Goal: Task Accomplishment & Management: Manage account settings

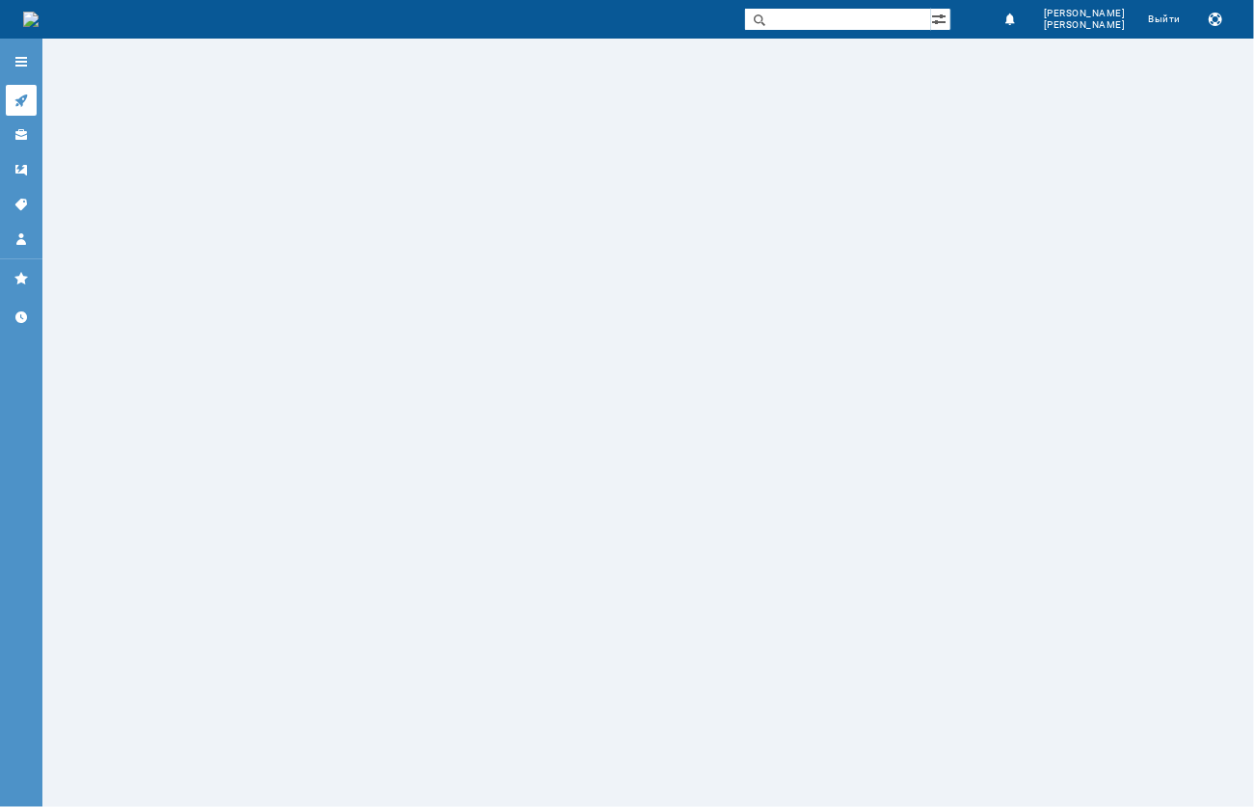
click at [33, 100] on link at bounding box center [21, 100] width 31 height 31
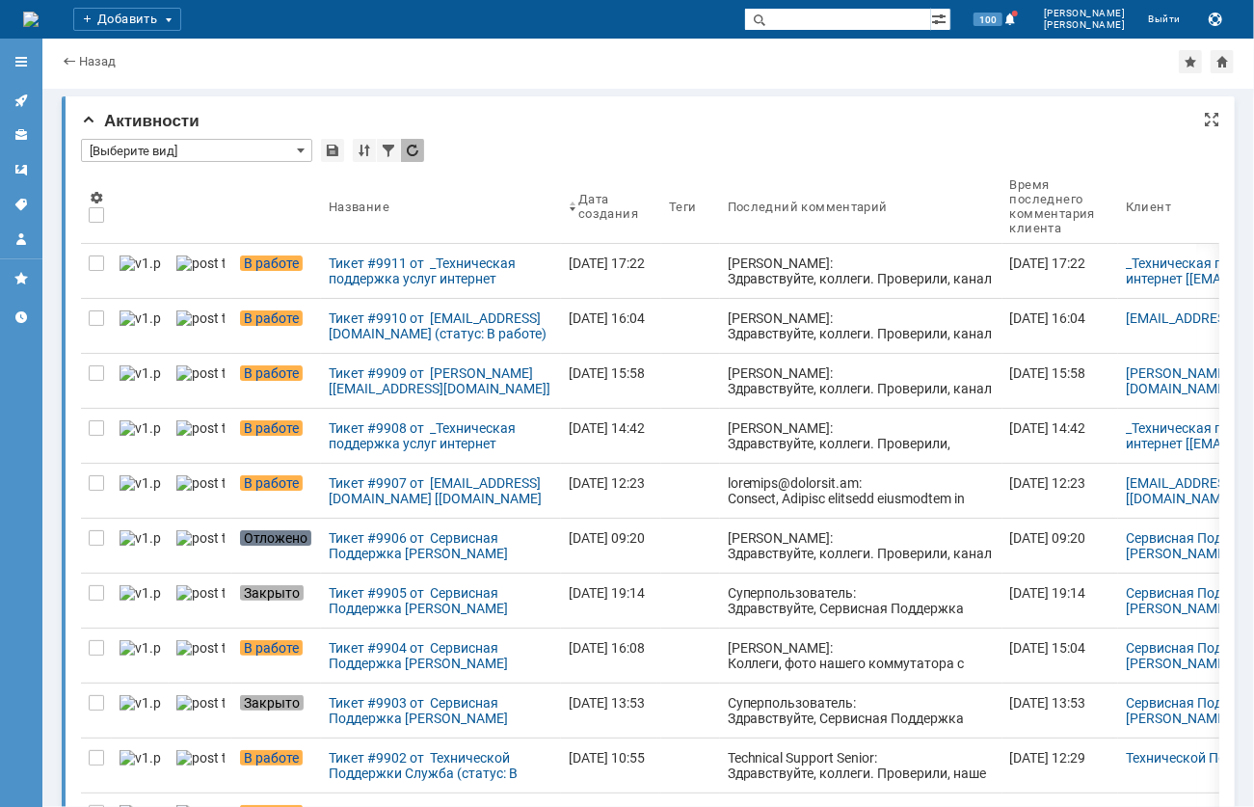
click at [189, 156] on input "[Выберите вид]" at bounding box center [196, 150] width 231 height 23
click at [825, 121] on div "Активности" at bounding box center [650, 121] width 1139 height 19
type input "[Выберите вид]"
click at [162, 148] on input "[Выберите вид]" at bounding box center [196, 150] width 231 height 23
click at [687, 141] on div "*" at bounding box center [650, 151] width 1139 height 25
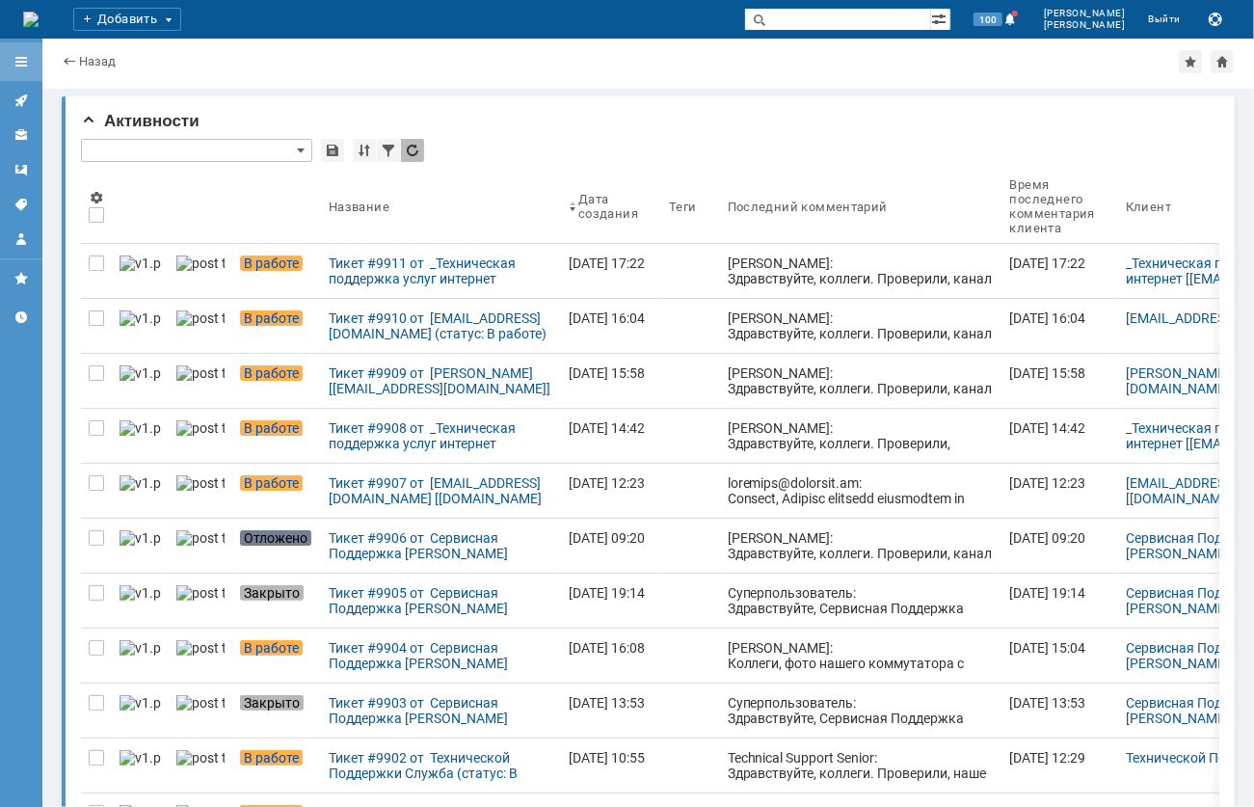
type input "[Выберите вид]"
click at [15, 98] on icon at bounding box center [20, 100] width 15 height 15
click at [201, 148] on input "[Выберите вид]" at bounding box center [196, 150] width 231 height 23
click at [148, 182] on span "[Выберите вид]" at bounding box center [197, 182] width 206 height 15
type input "[Выберите вид]"
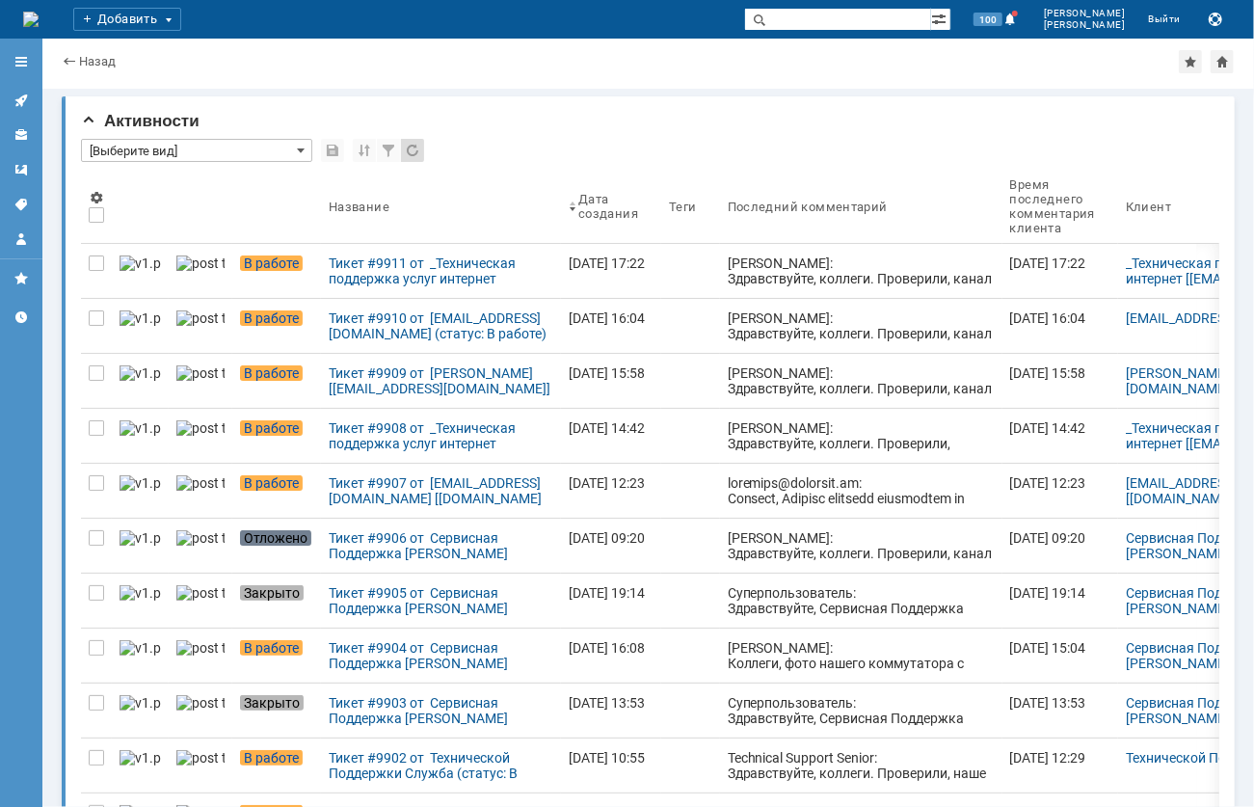
click at [448, 64] on div "Назад |" at bounding box center [648, 61] width 1173 height 23
click at [94, 66] on link "Назад" at bounding box center [97, 61] width 37 height 14
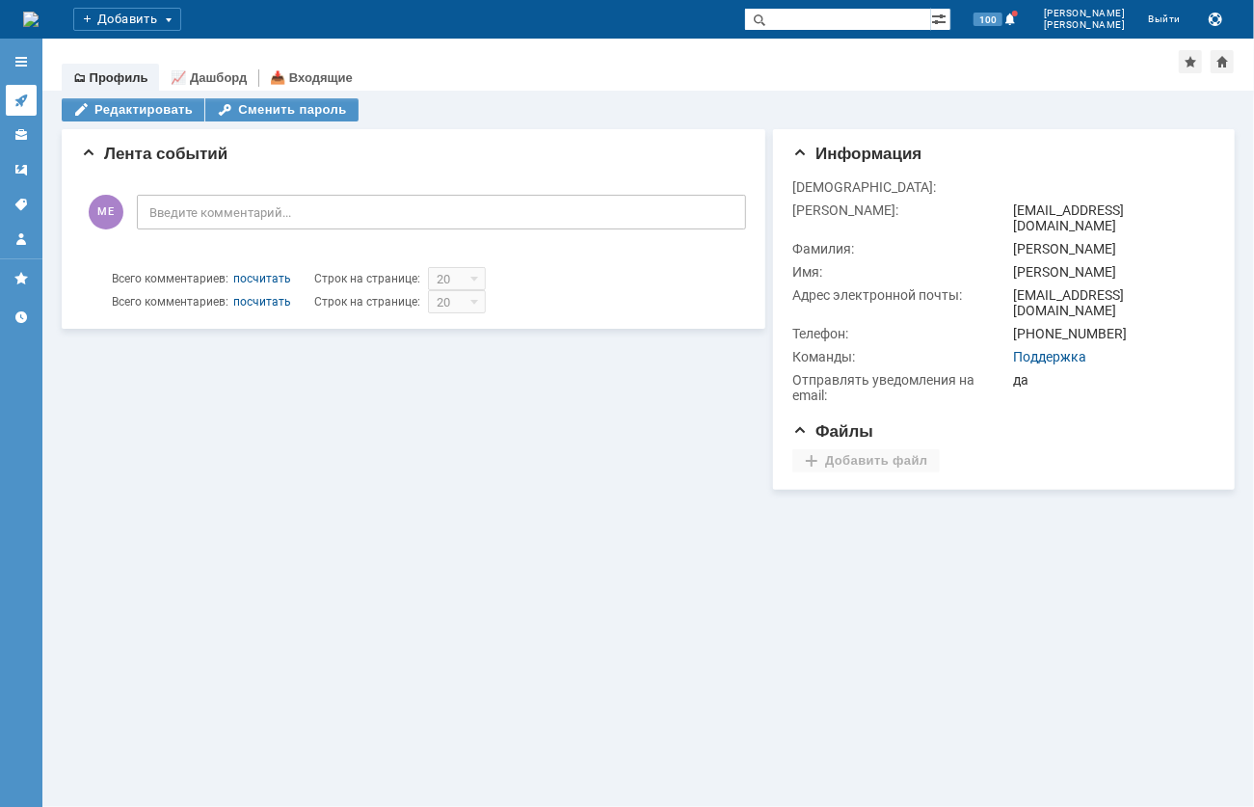
click at [19, 90] on link at bounding box center [21, 100] width 31 height 31
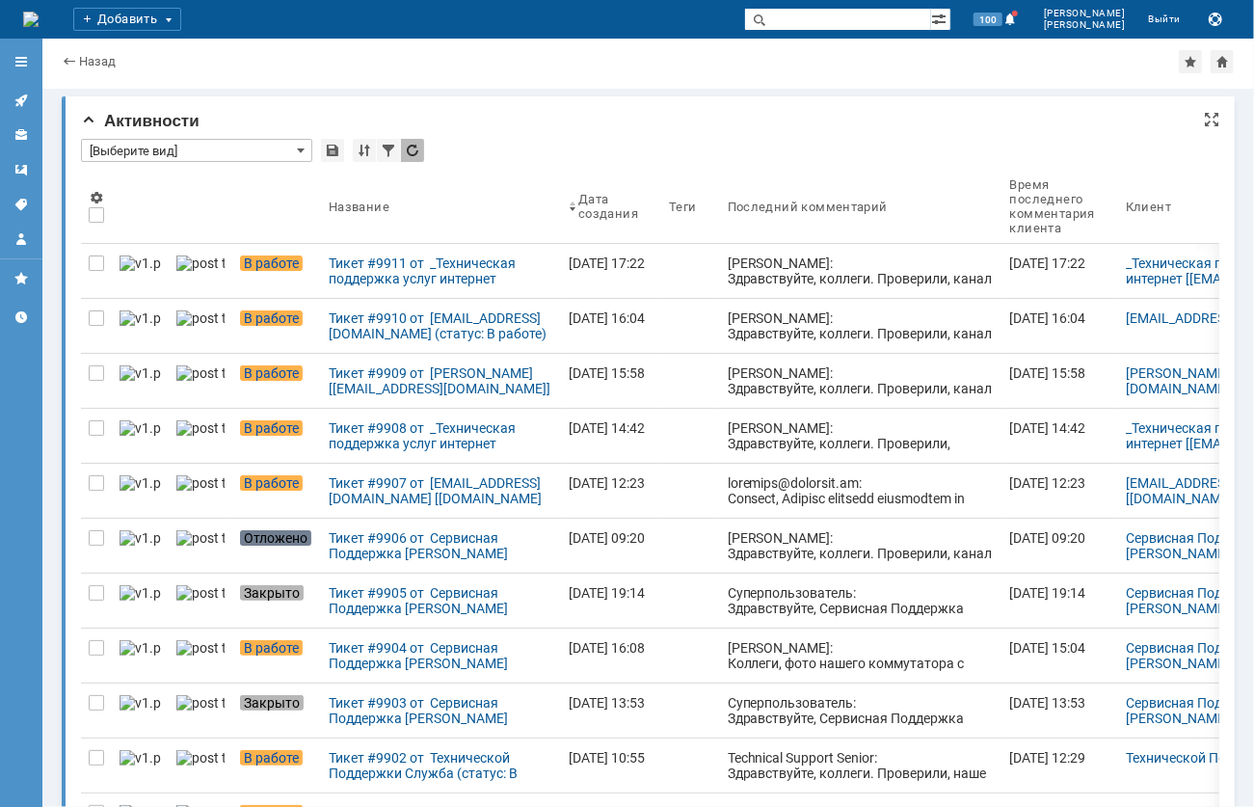
click at [212, 151] on input "[Выберите вид]" at bounding box center [196, 150] width 231 height 23
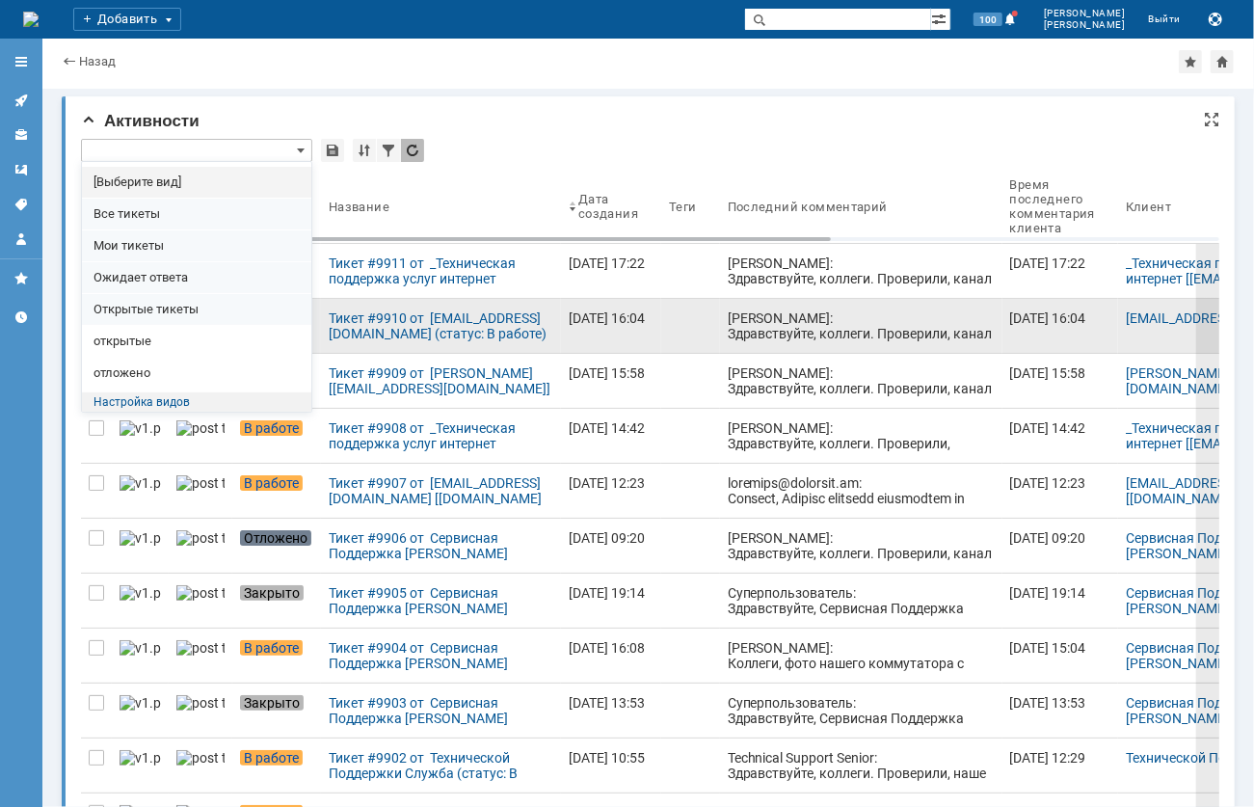
click at [152, 325] on div "Открытые тикеты" at bounding box center [196, 309] width 229 height 31
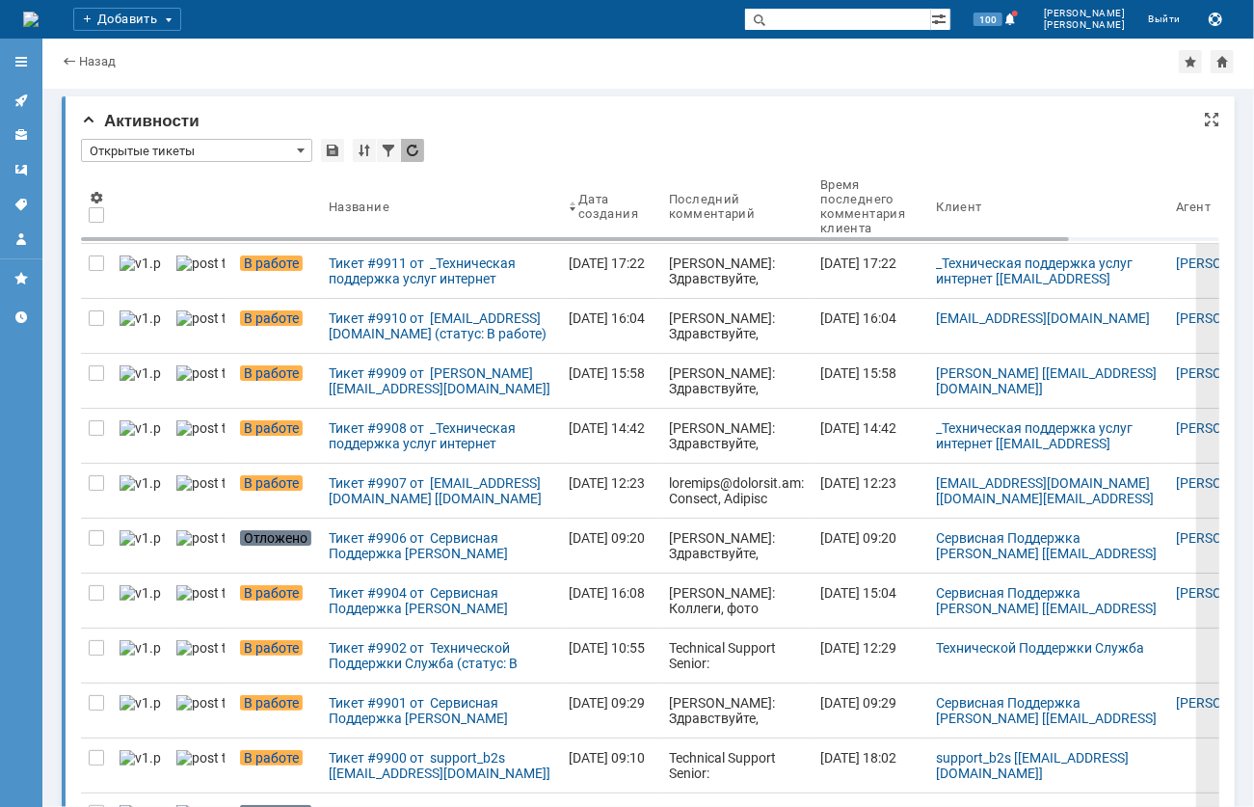
click at [145, 148] on input "Открытые тикеты" at bounding box center [196, 150] width 231 height 23
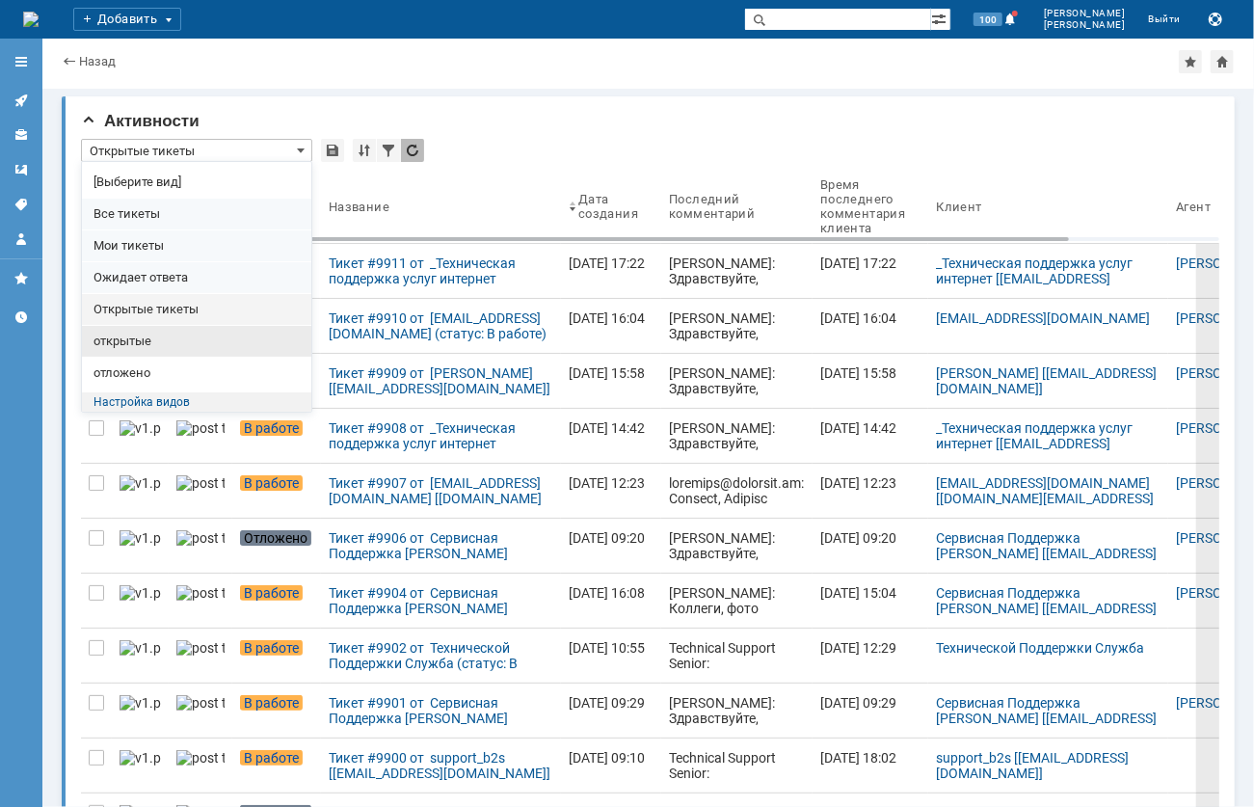
click at [145, 340] on span "открытые" at bounding box center [197, 341] width 206 height 15
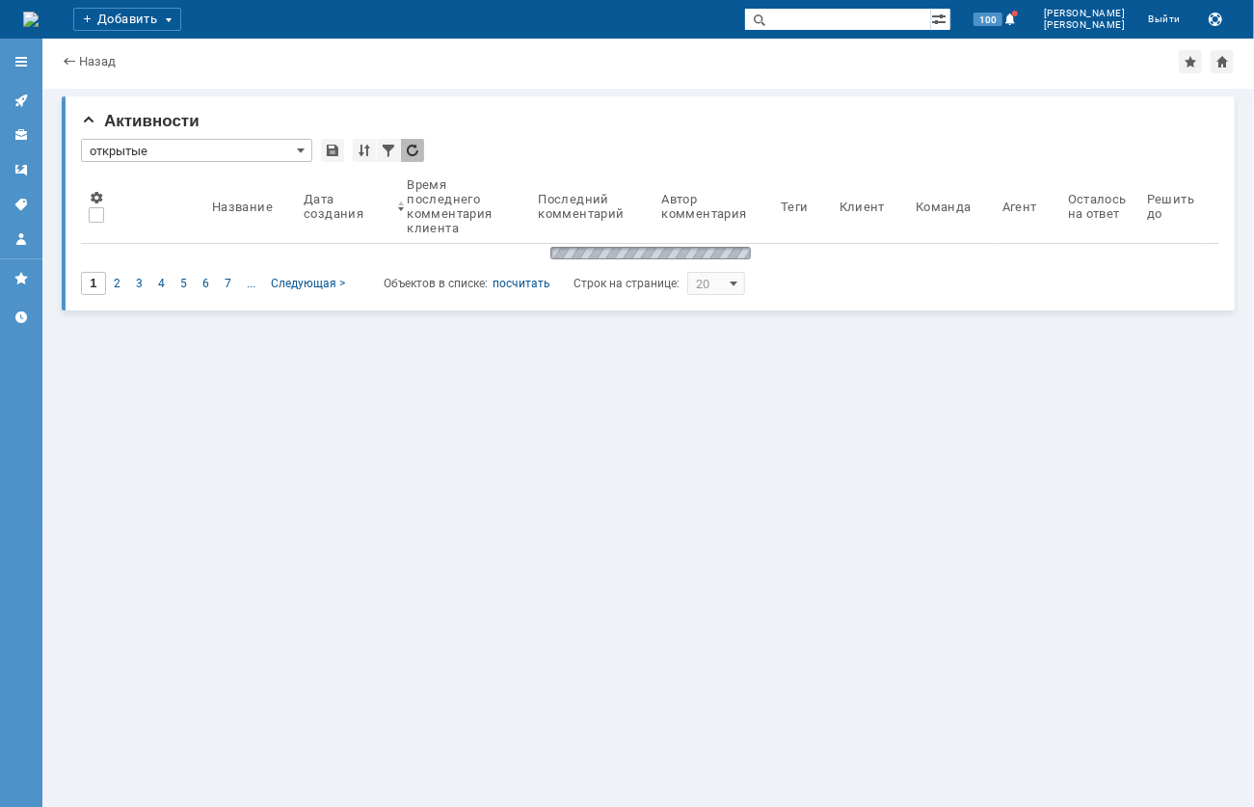
type input "открытые"
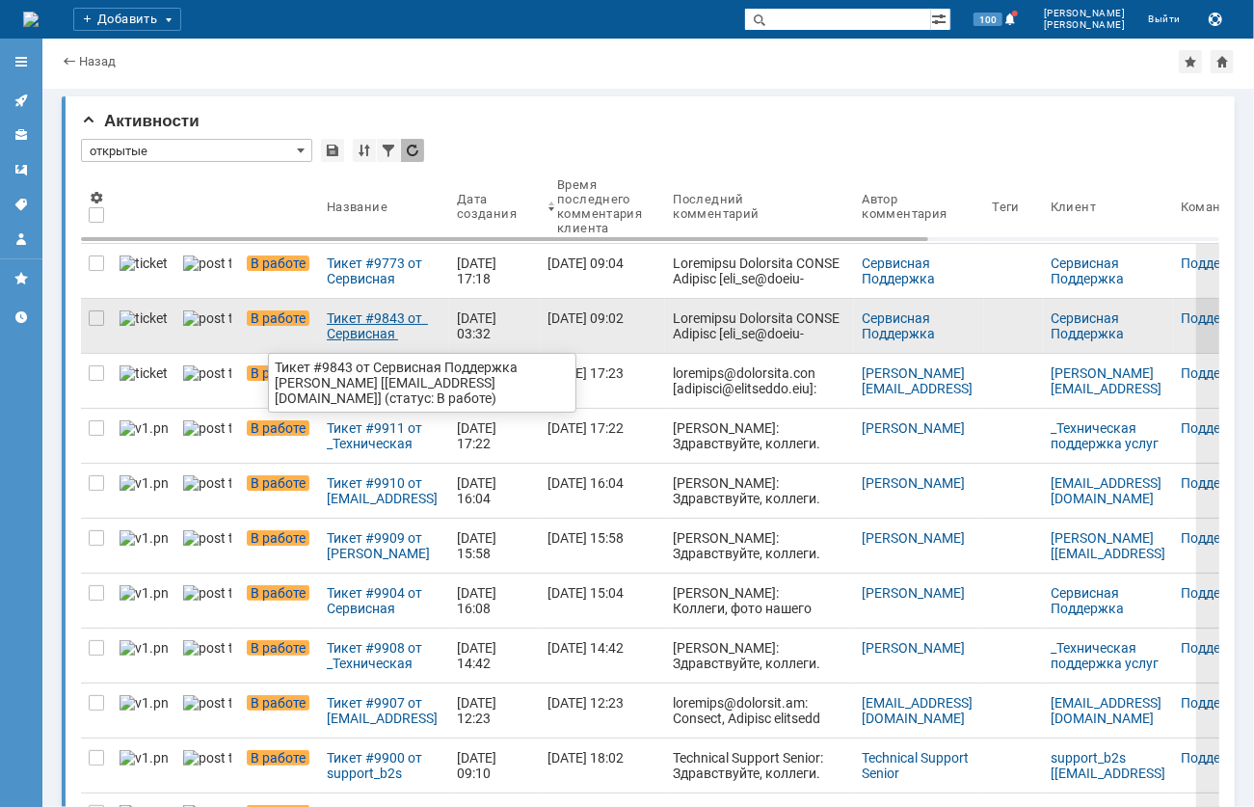
click at [330, 341] on link "Тикет #9843 от Сервисная Поддержка [PERSON_NAME] [[EMAIL_ADDRESS][DOMAIN_NAME]]…" at bounding box center [384, 326] width 130 height 54
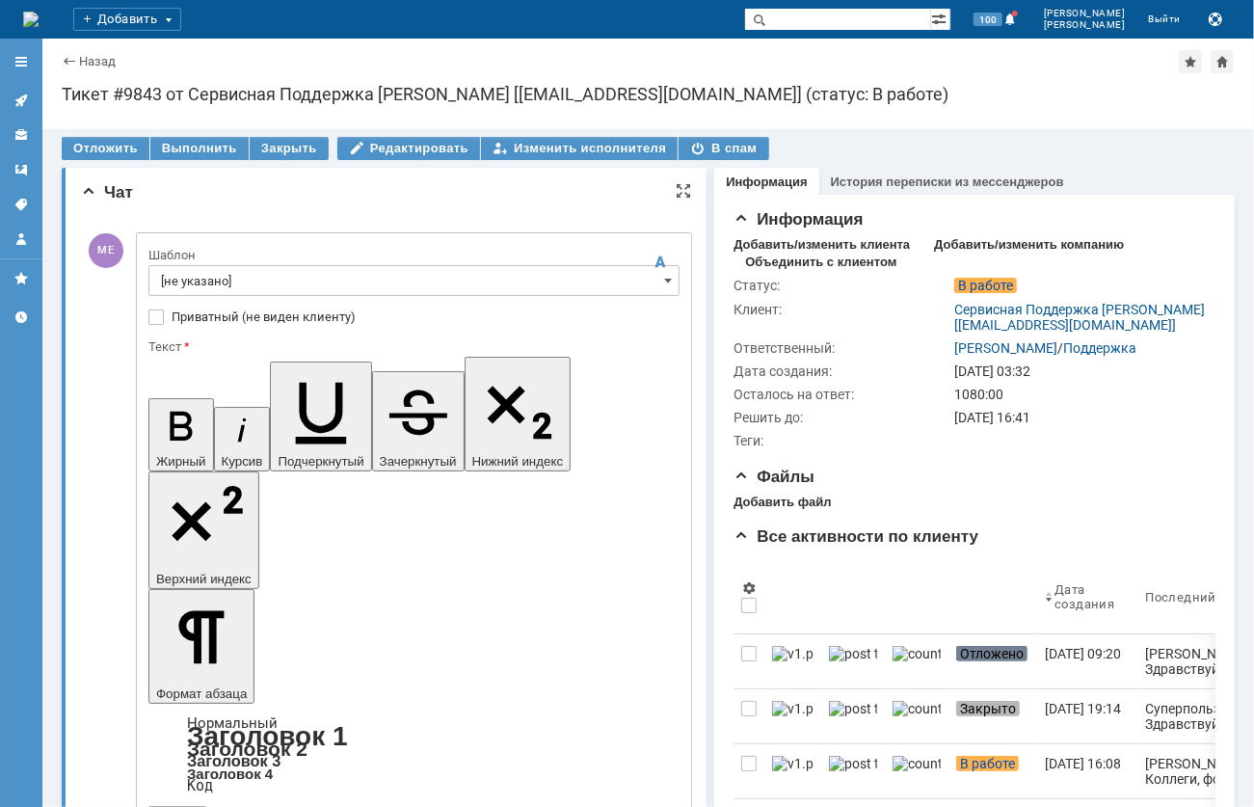
click at [245, 282] on input "[не указано]" at bounding box center [413, 280] width 531 height 31
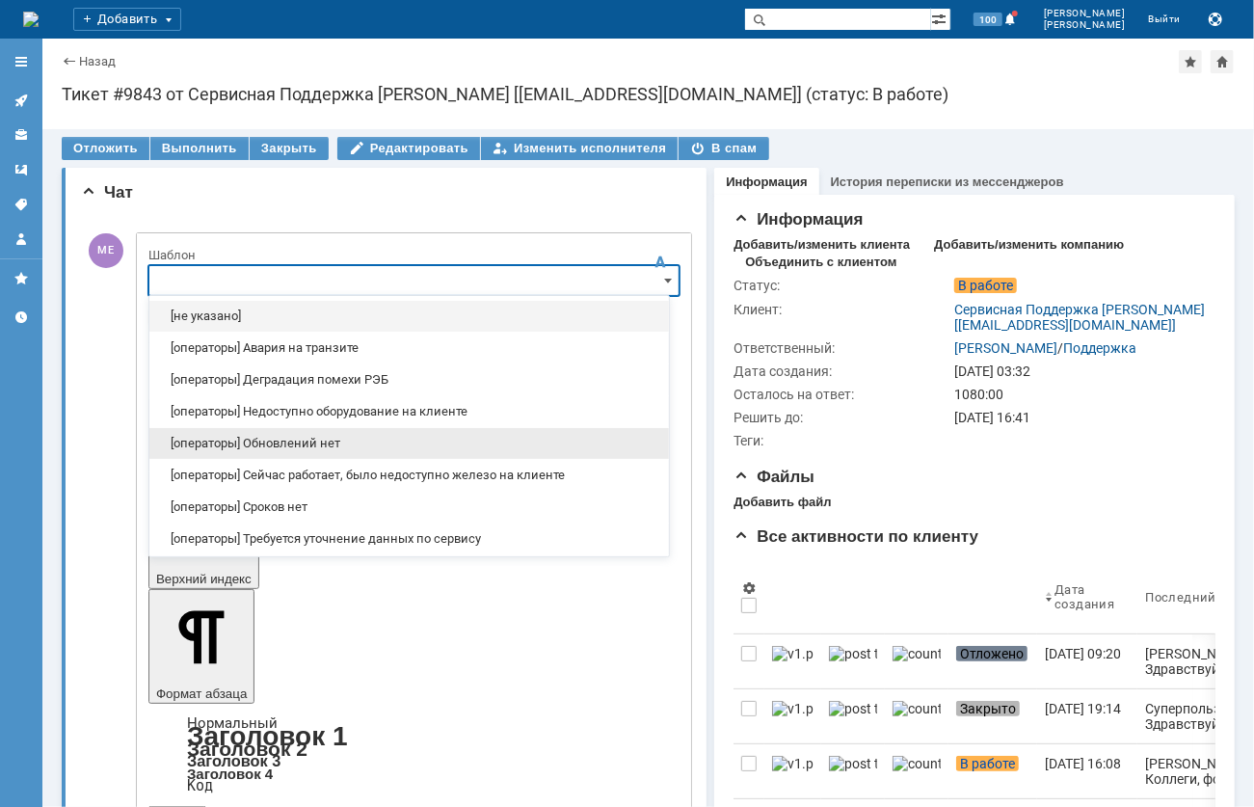
click at [328, 433] on div "[операторы] Обновлений нет" at bounding box center [409, 443] width 520 height 31
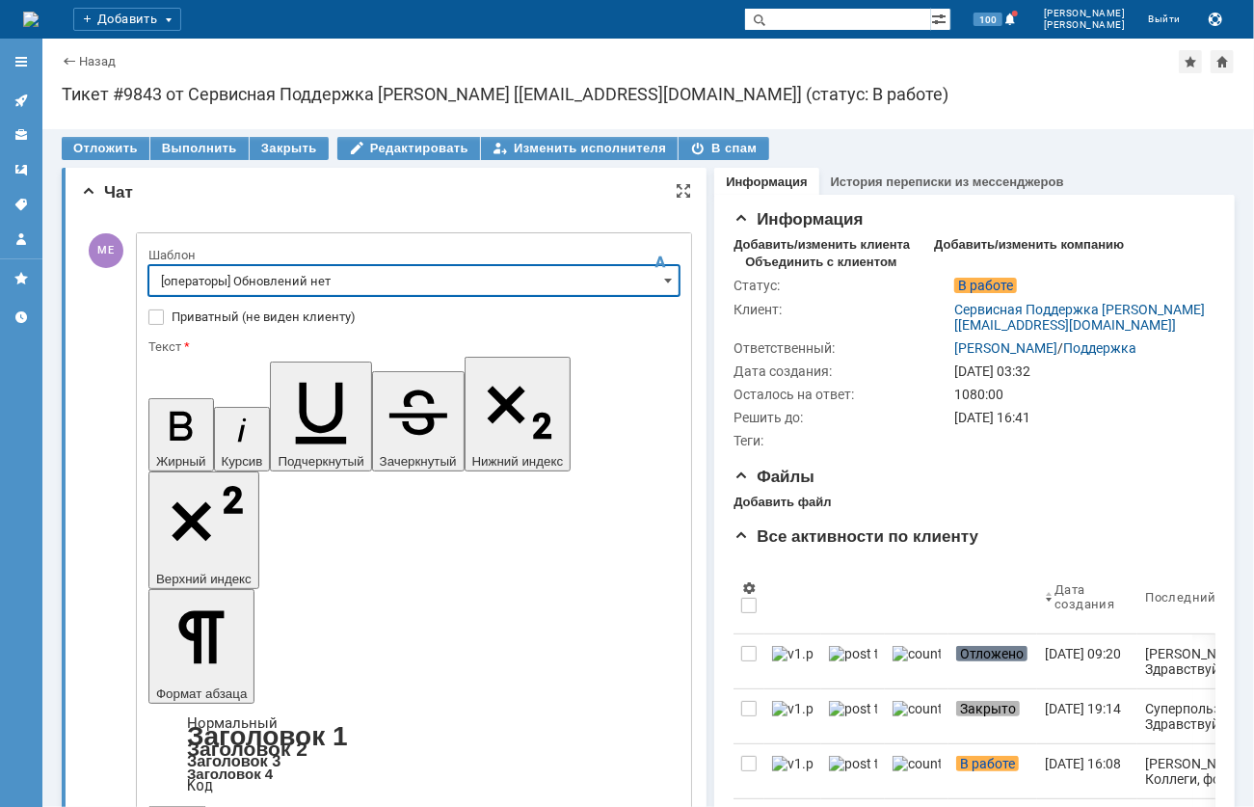
type input "[операторы] Обновлений нет"
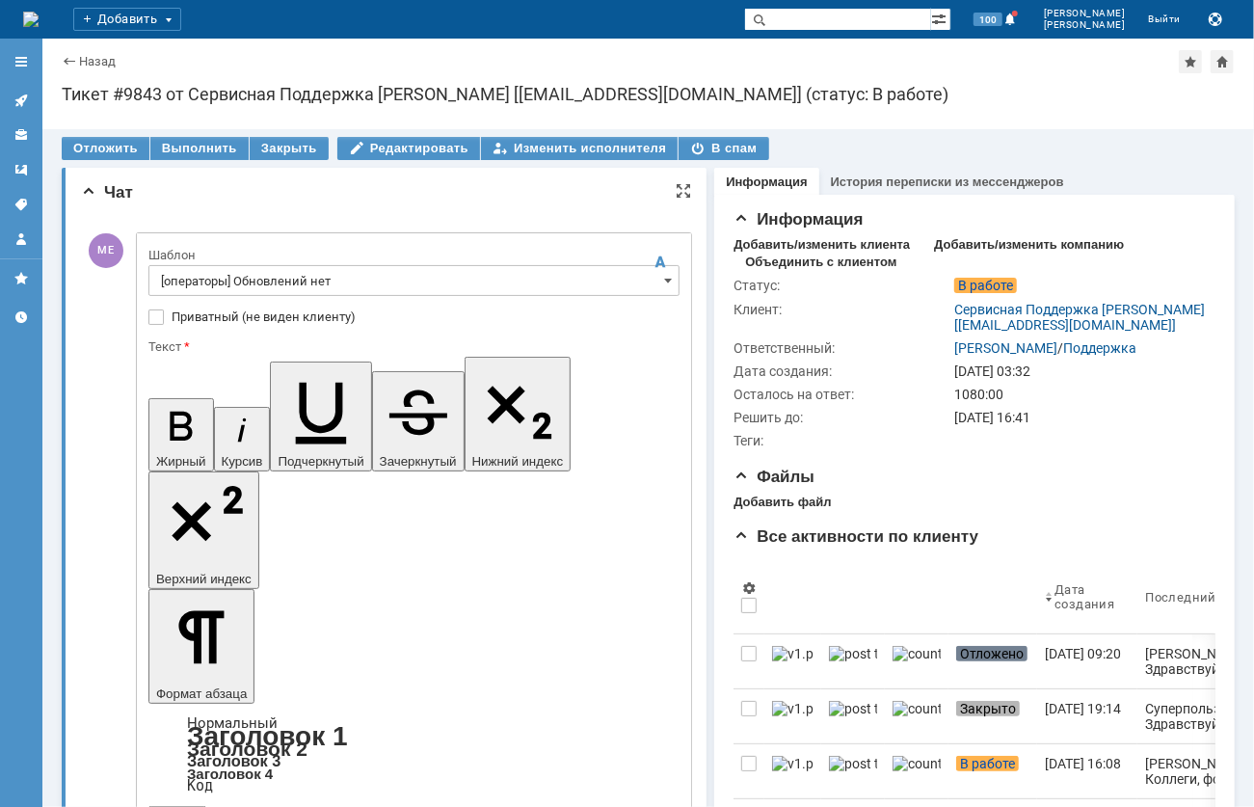
drag, startPoint x: 270, startPoint y: 4682, endPoint x: 23, endPoint y: 4629, distance: 252.5
copy body "Коллеги. Заявка в работе, обновлений пока нет, при поступлении новой информации…"
click at [69, 54] on div "Назад" at bounding box center [89, 61] width 54 height 14
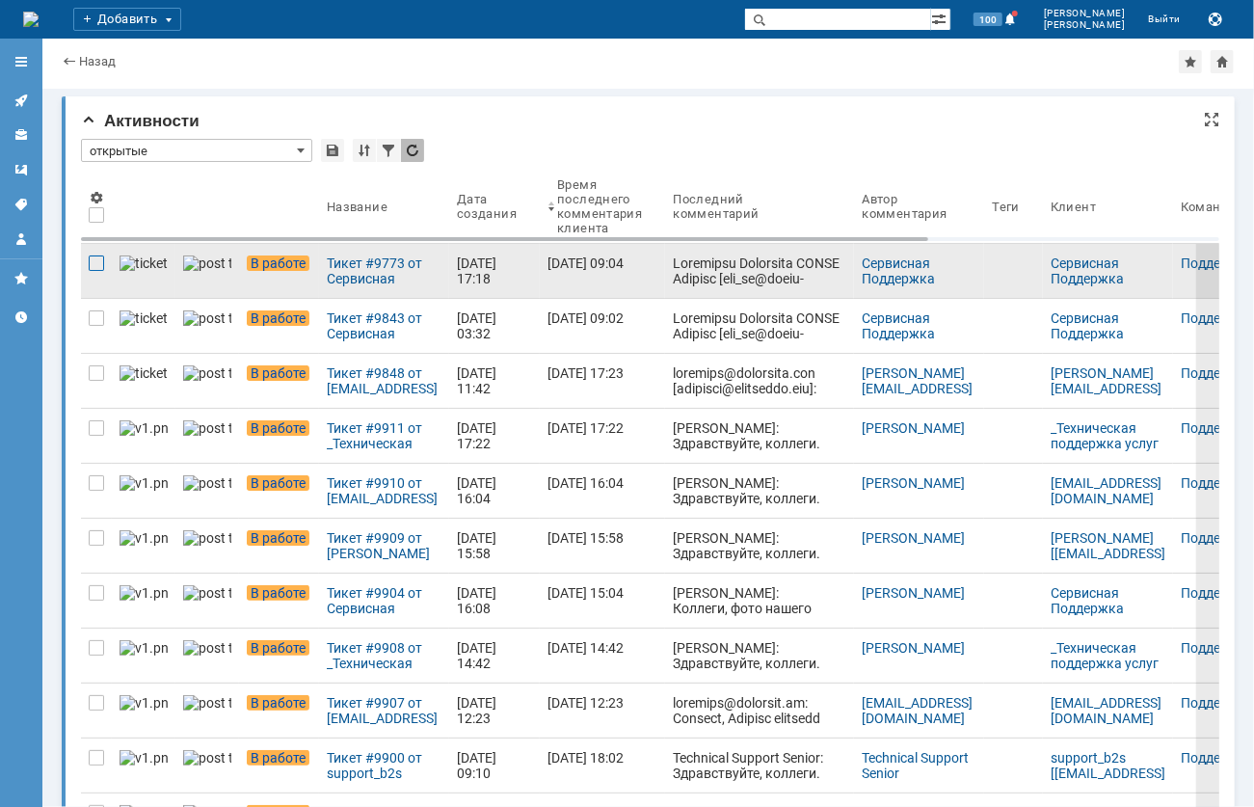
click at [91, 264] on div at bounding box center [96, 263] width 15 height 15
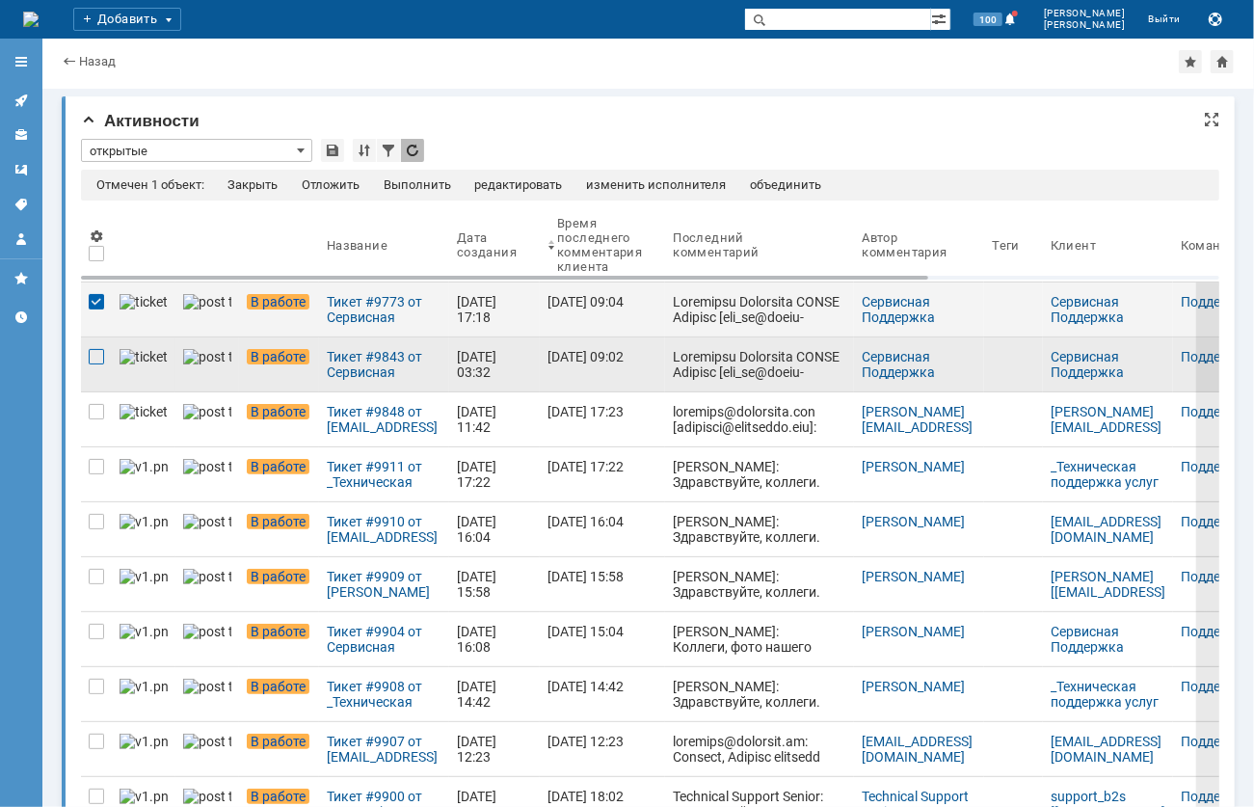
click at [102, 363] on div at bounding box center [96, 356] width 15 height 15
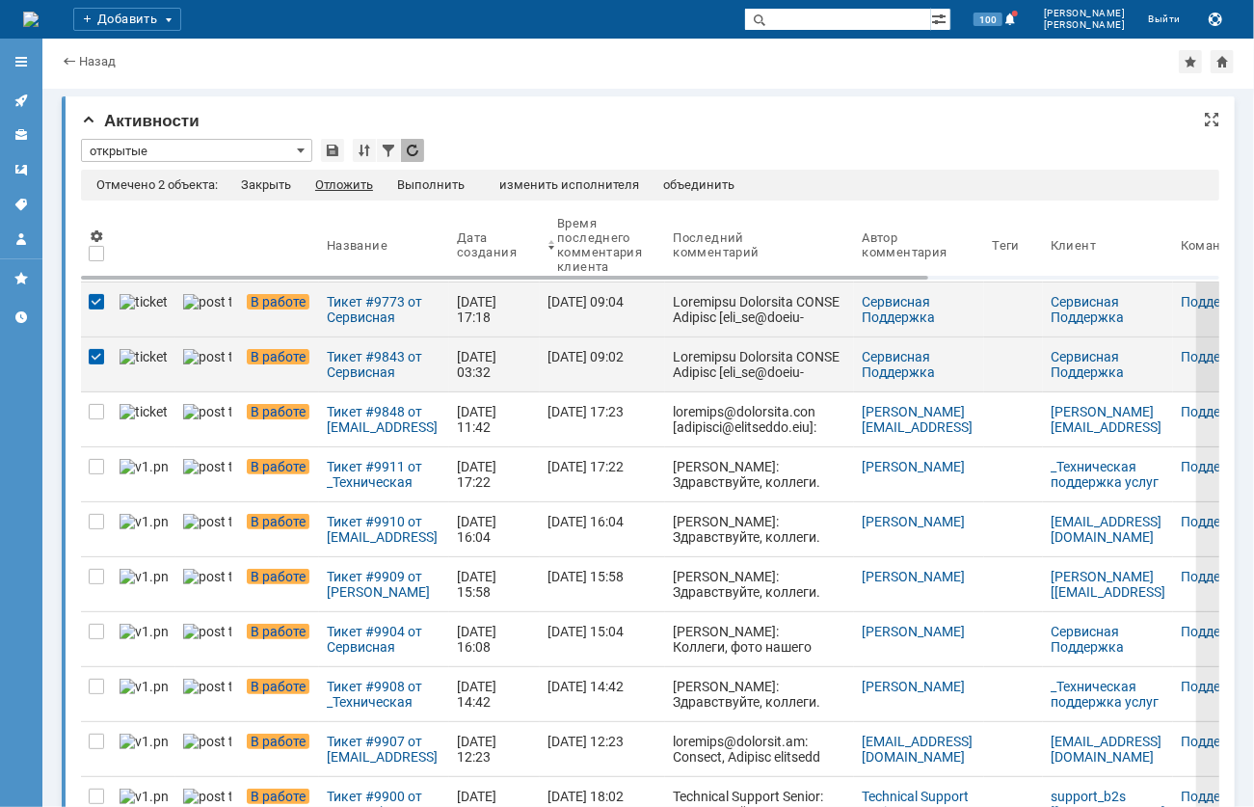
click at [355, 183] on div "Отложить" at bounding box center [344, 184] width 58 height 15
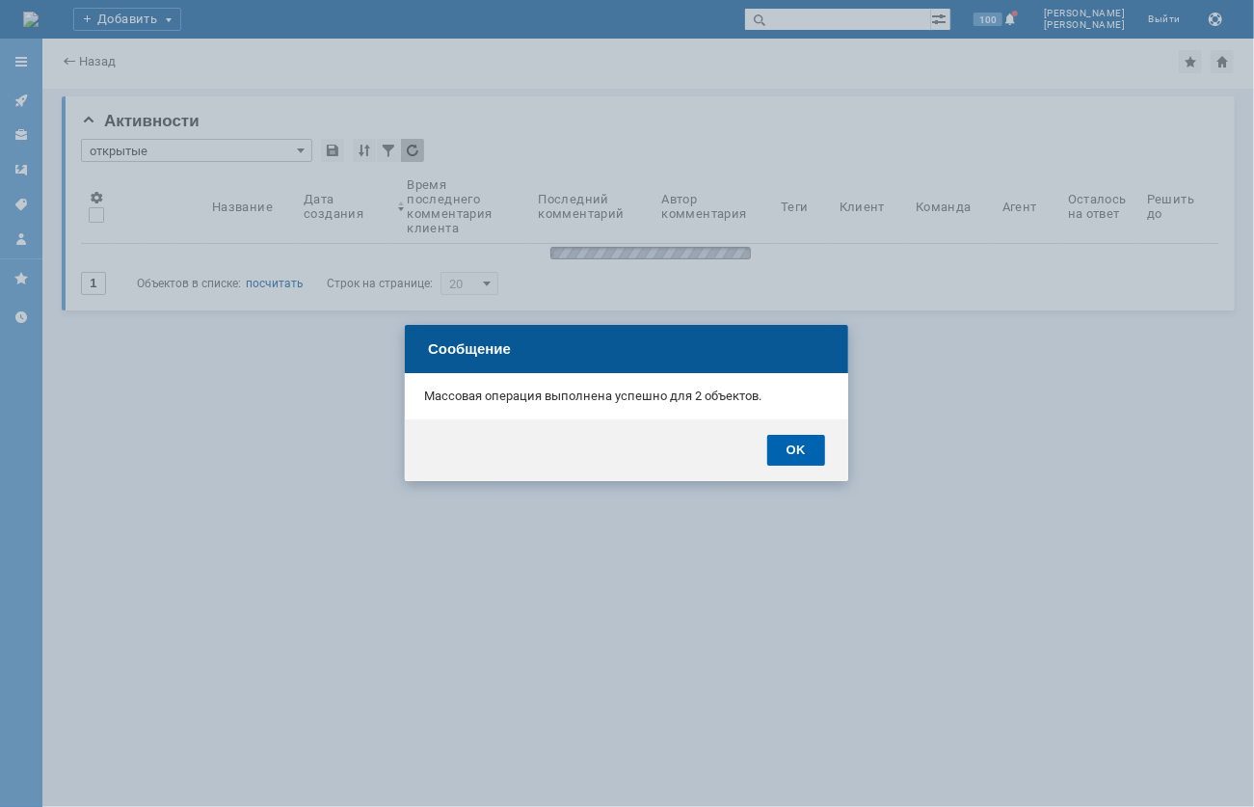
click at [775, 452] on div "OK" at bounding box center [796, 450] width 58 height 31
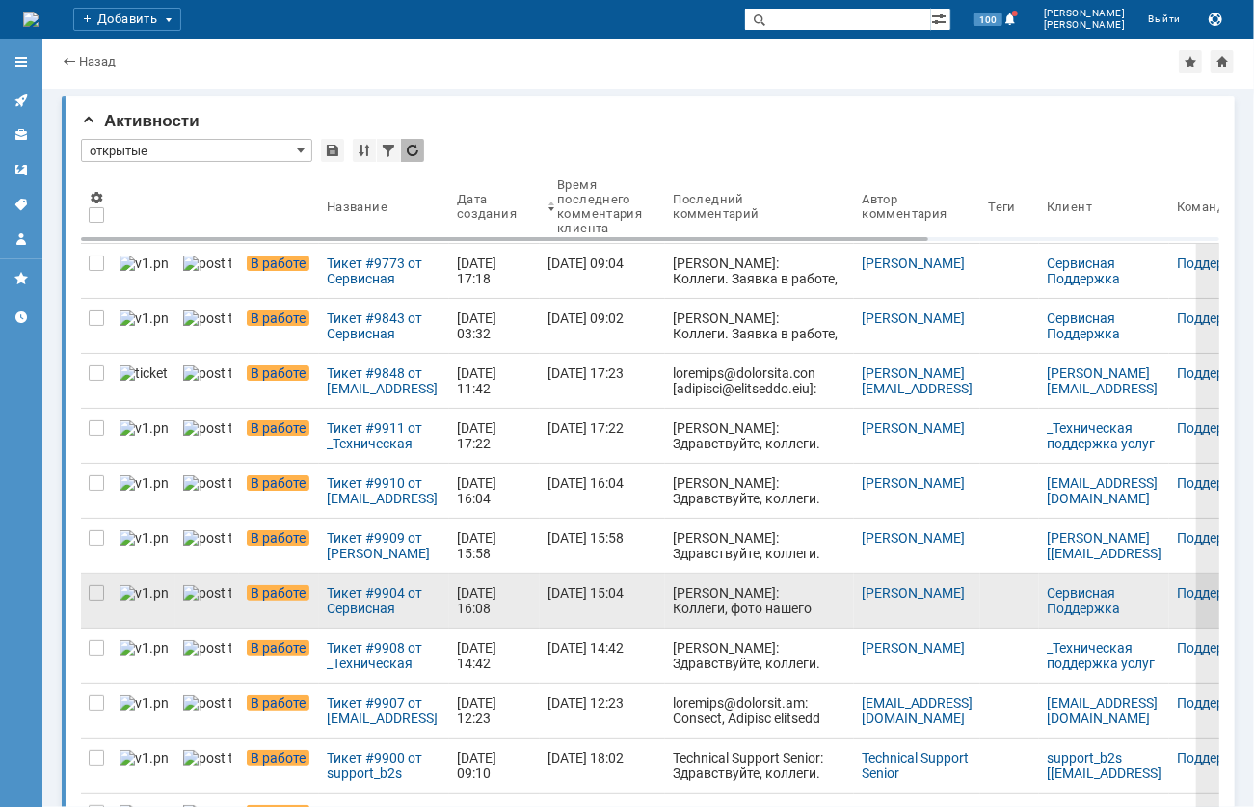
click at [175, 614] on link at bounding box center [207, 601] width 64 height 54
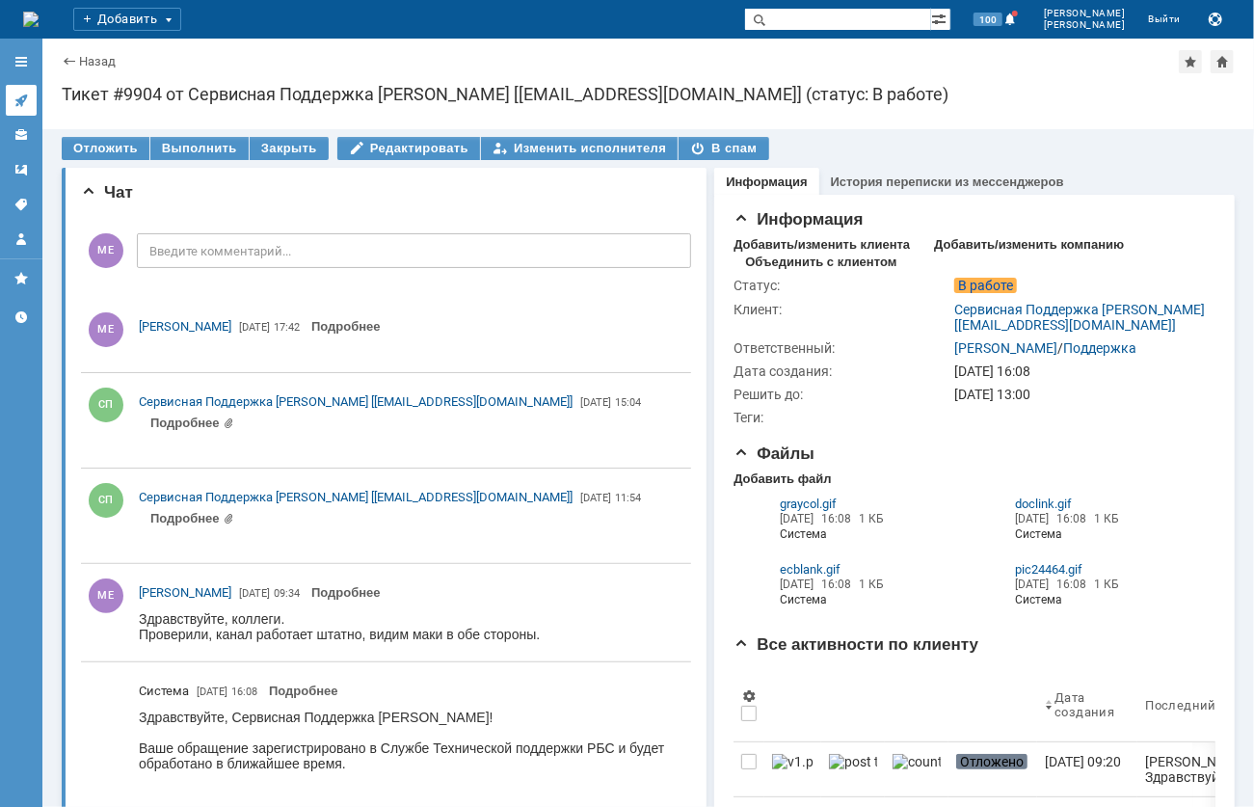
click at [31, 112] on link at bounding box center [21, 100] width 31 height 31
